Goal: Task Accomplishment & Management: Manage account settings

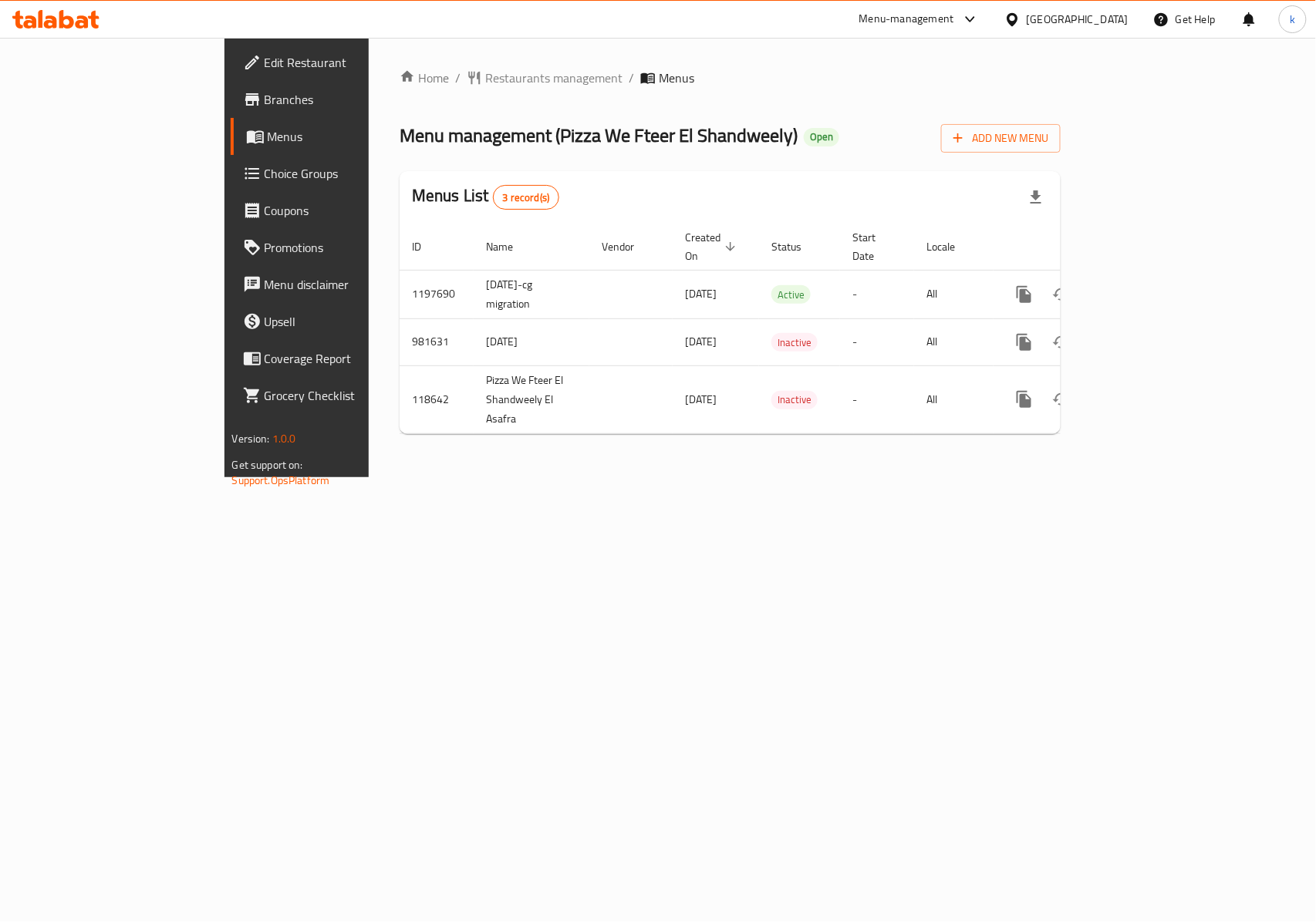
click at [268, 130] on span "Menus" at bounding box center [350, 136] width 164 height 18
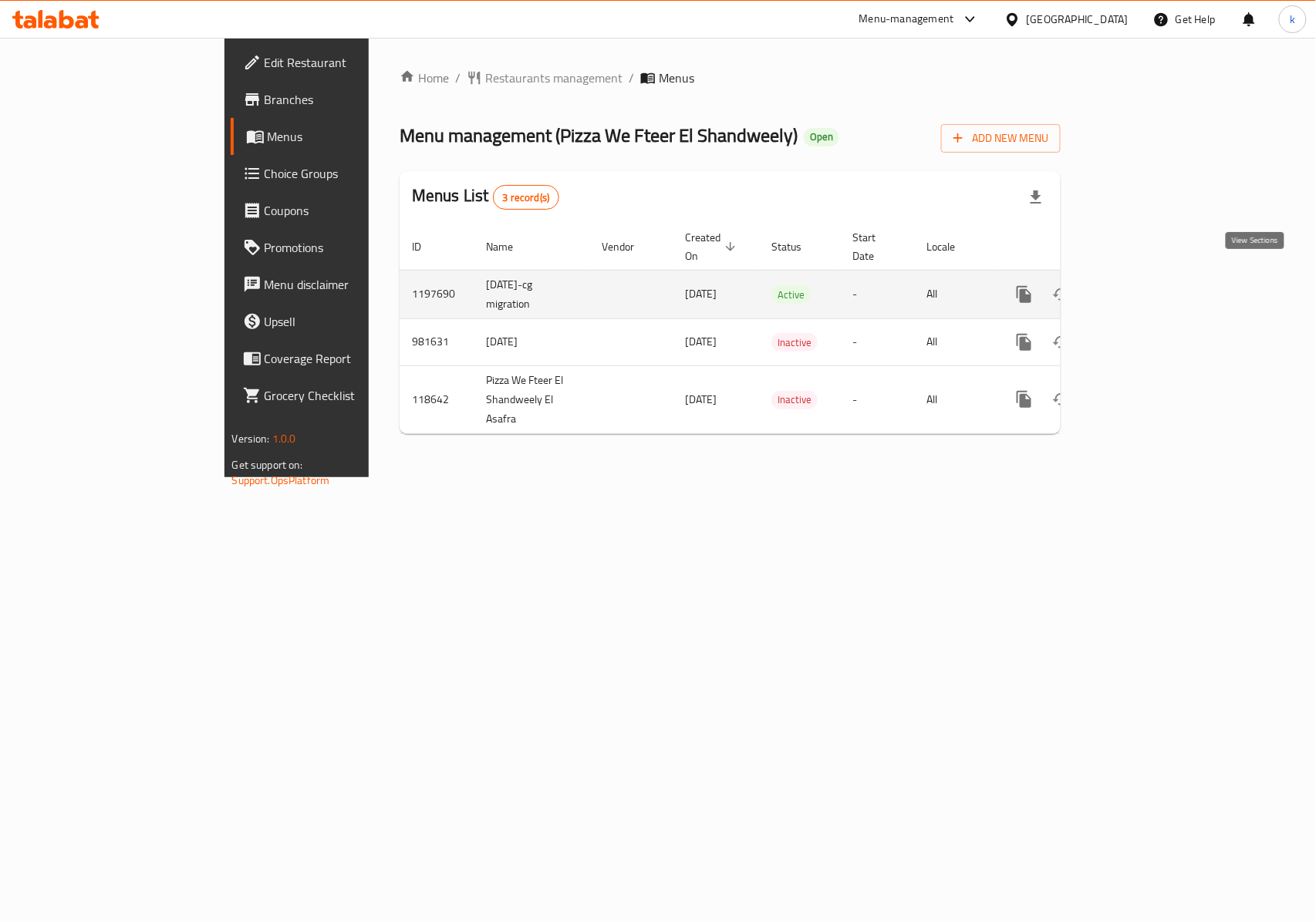
click at [1145, 285] on icon "enhanced table" at bounding box center [1135, 294] width 18 height 18
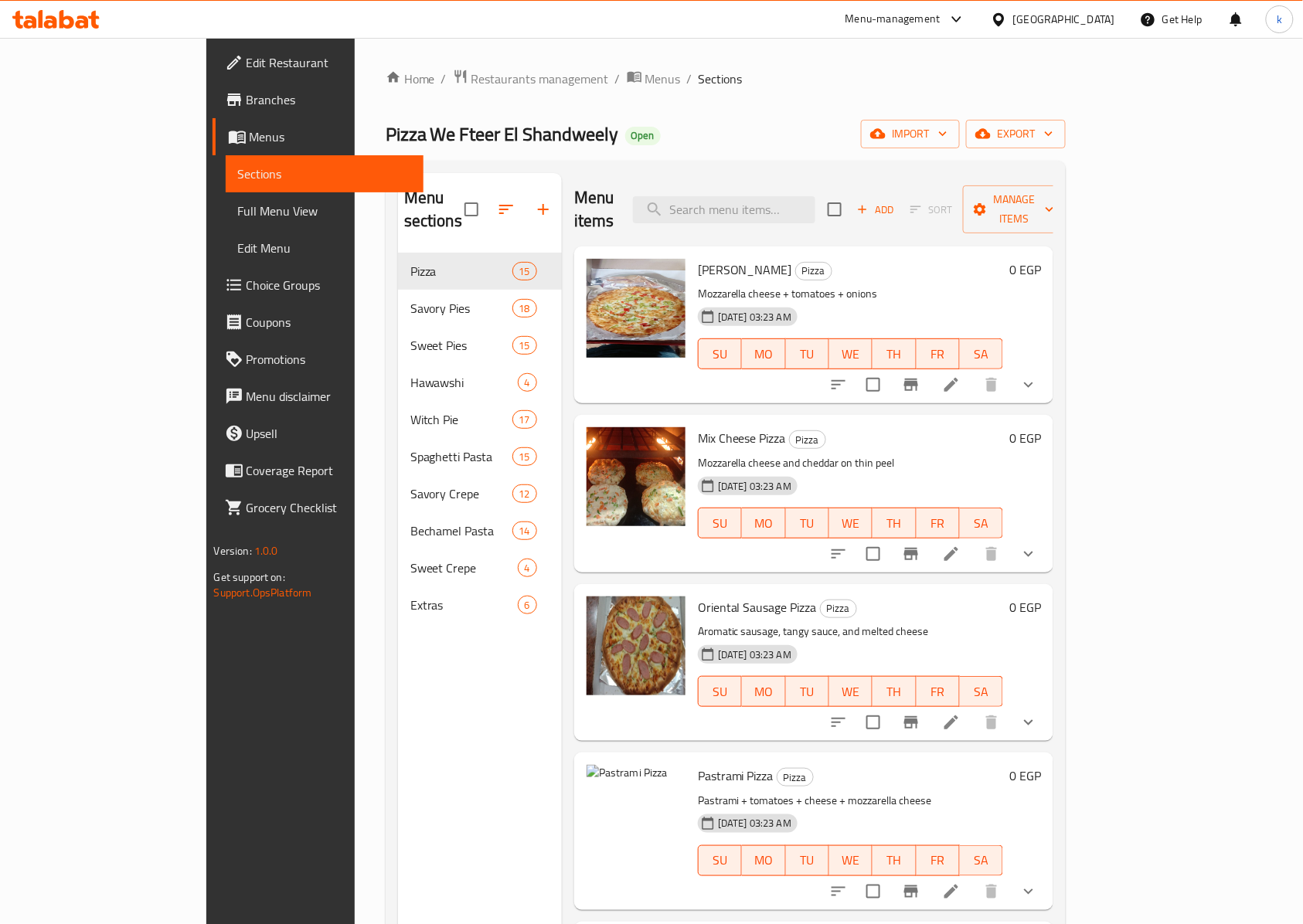
click at [247, 280] on span "Choice Groups" at bounding box center [330, 285] width 166 height 18
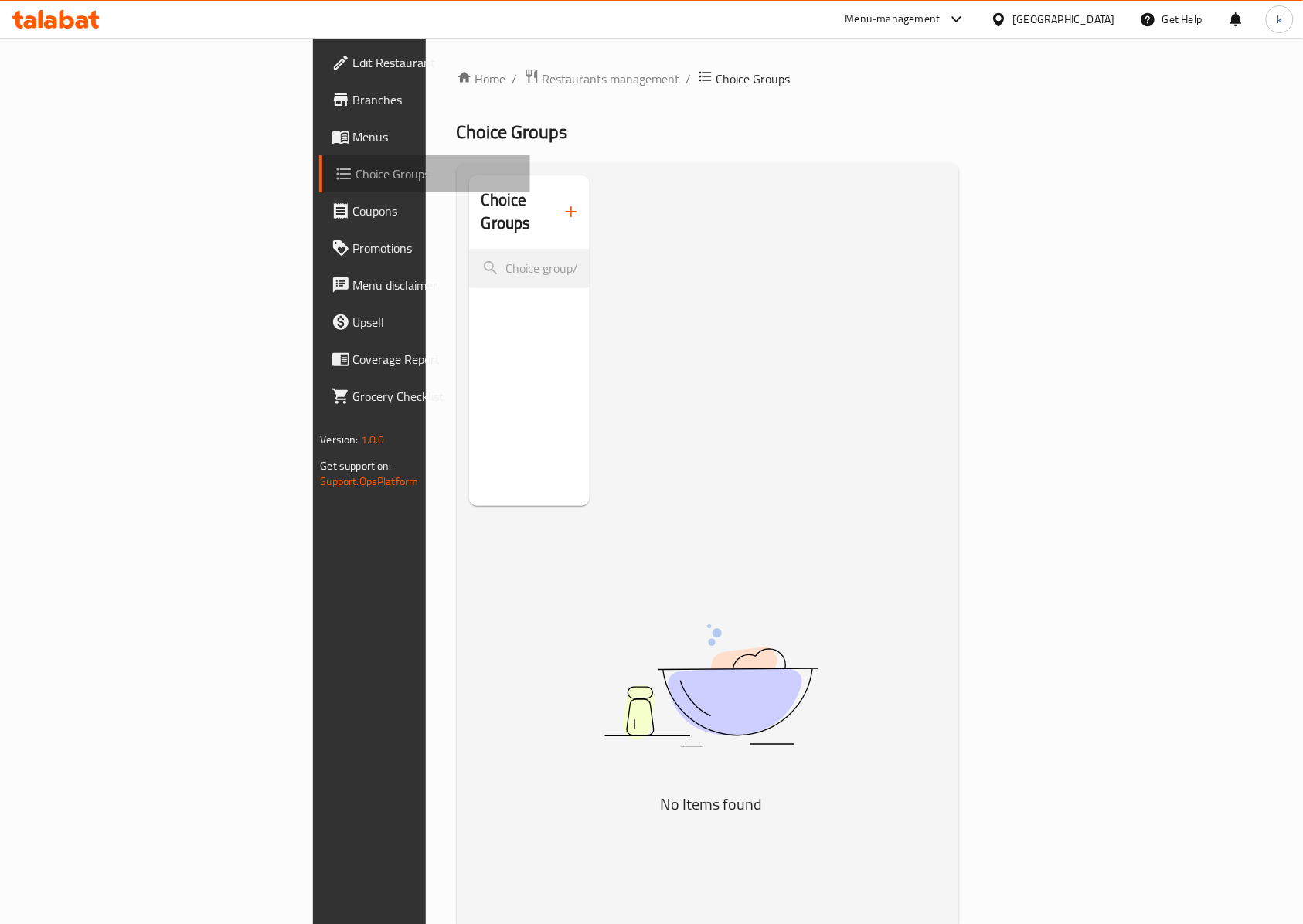
click at [356, 174] on span "Choice Groups" at bounding box center [437, 173] width 162 height 18
click at [353, 137] on span "Menus" at bounding box center [436, 136] width 166 height 18
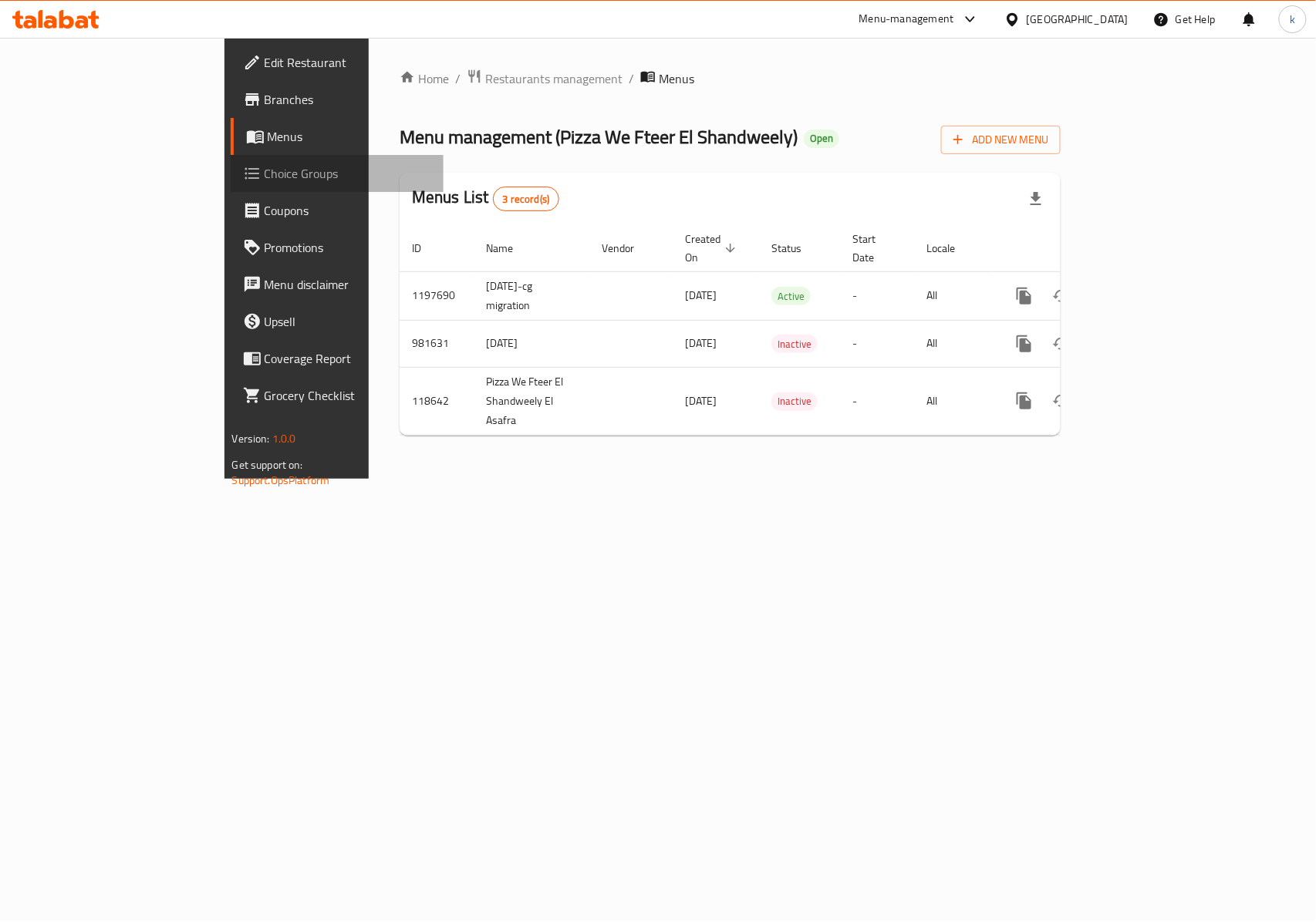
click at [264, 174] on span "Choice Groups" at bounding box center [348, 173] width 167 height 18
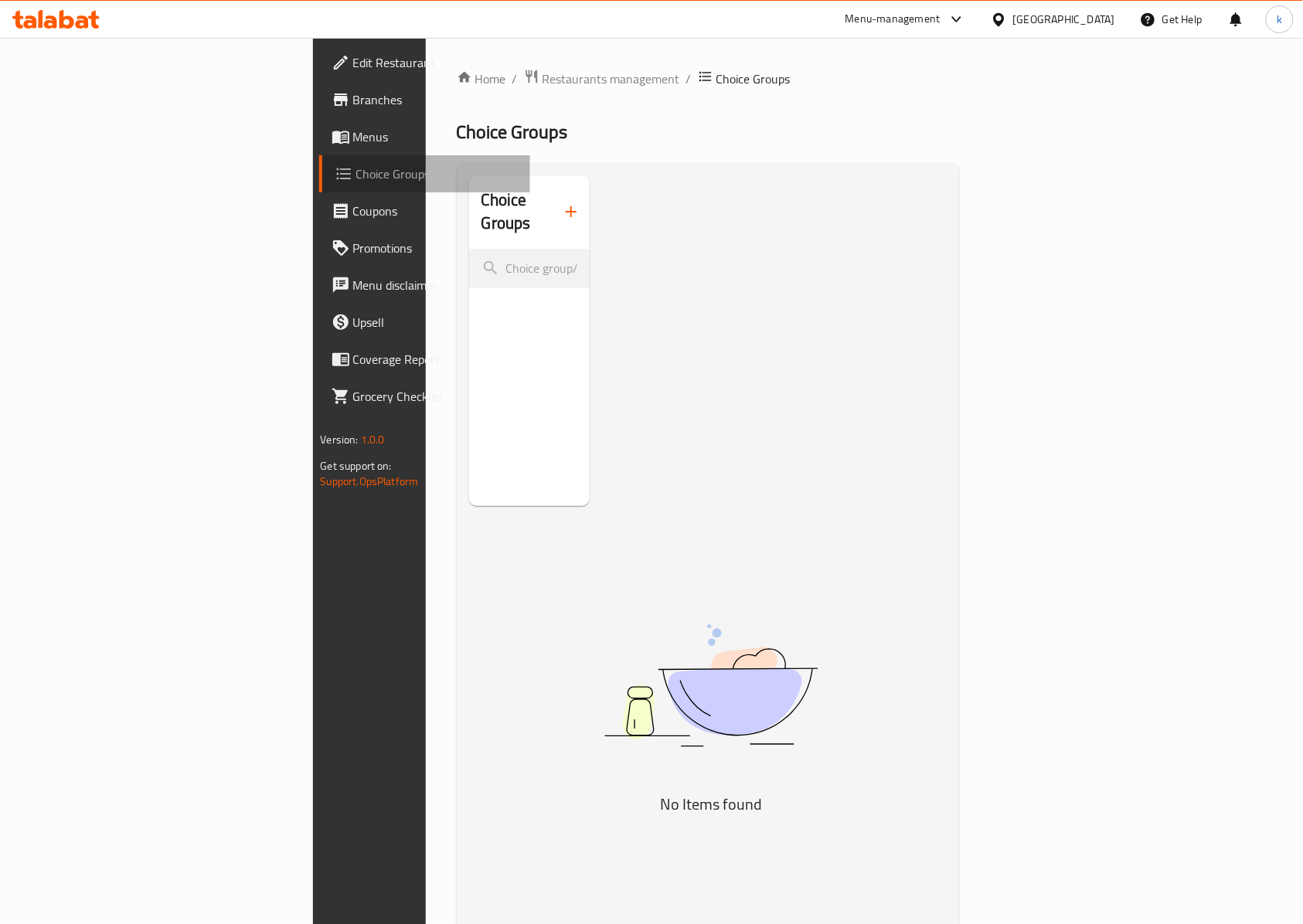
click at [356, 171] on span "Choice Groups" at bounding box center [437, 173] width 162 height 18
click at [356, 183] on span "Choice Groups" at bounding box center [437, 173] width 162 height 18
click at [470, 255] on input "search" at bounding box center [530, 268] width 121 height 39
click at [543, 81] on span "Restaurants management" at bounding box center [611, 78] width 137 height 18
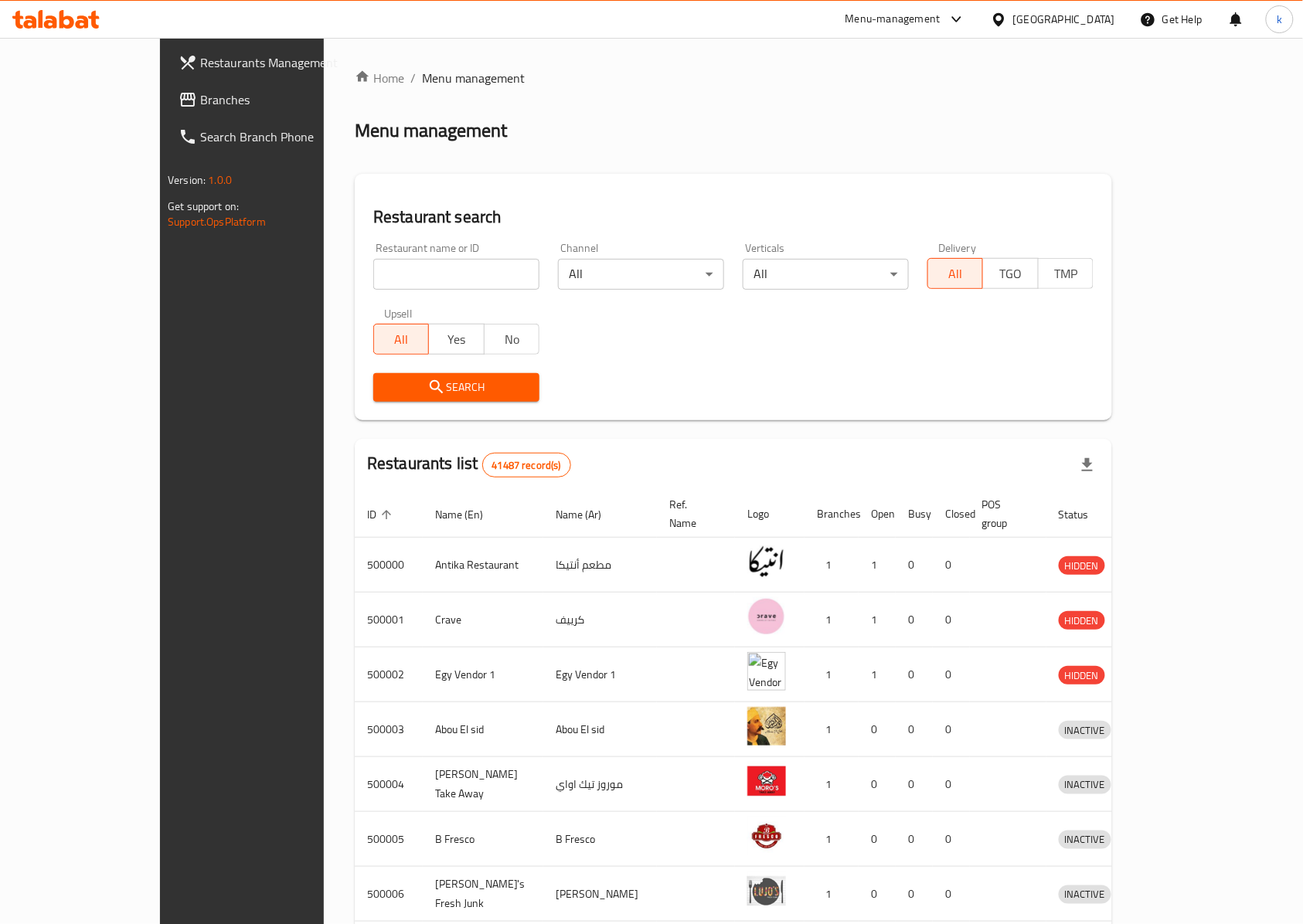
click at [200, 96] on span "Branches" at bounding box center [283, 99] width 166 height 18
